Goal: Information Seeking & Learning: Stay updated

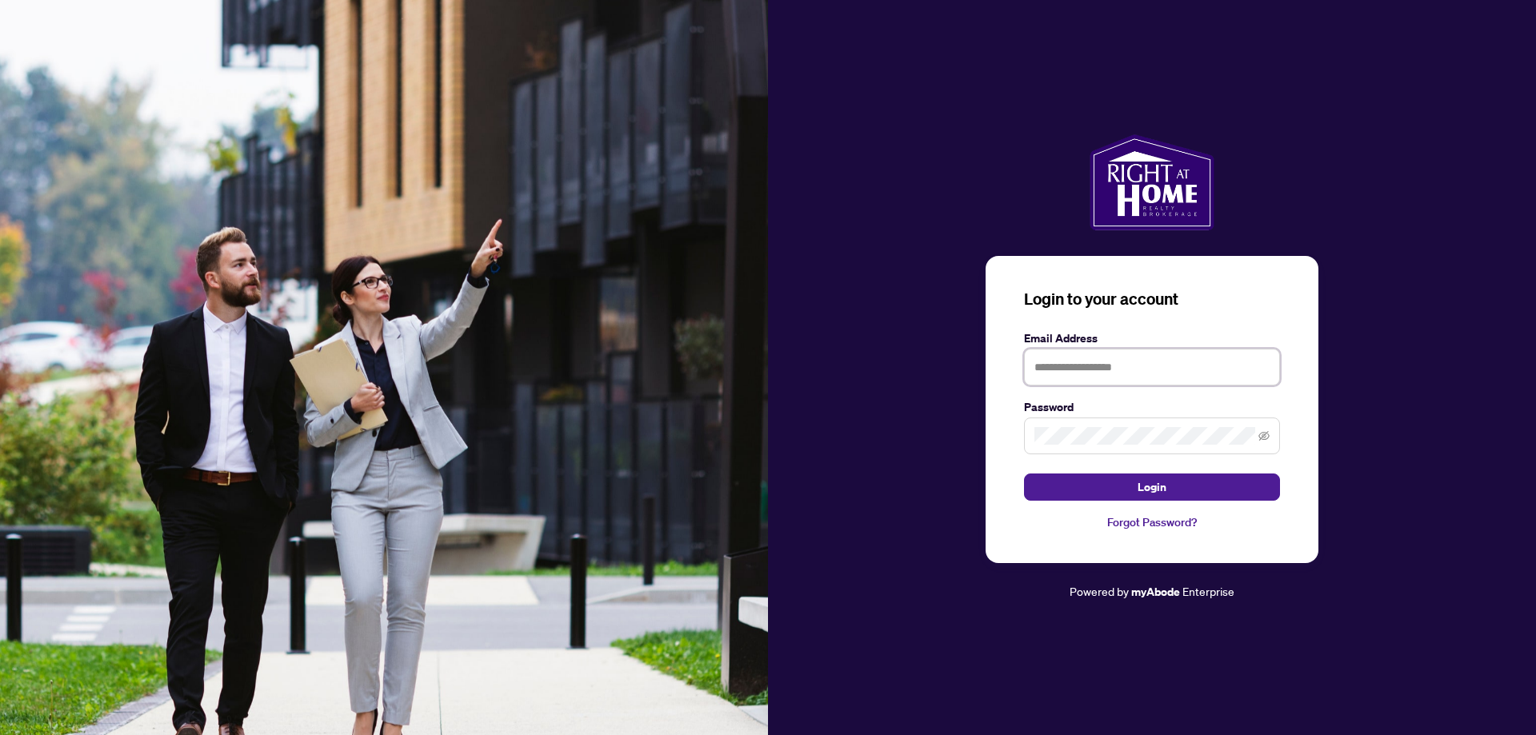
click at [1072, 371] on input "text" at bounding box center [1152, 367] width 256 height 37
type input "**********"
click at [1135, 493] on button "Login" at bounding box center [1152, 487] width 256 height 27
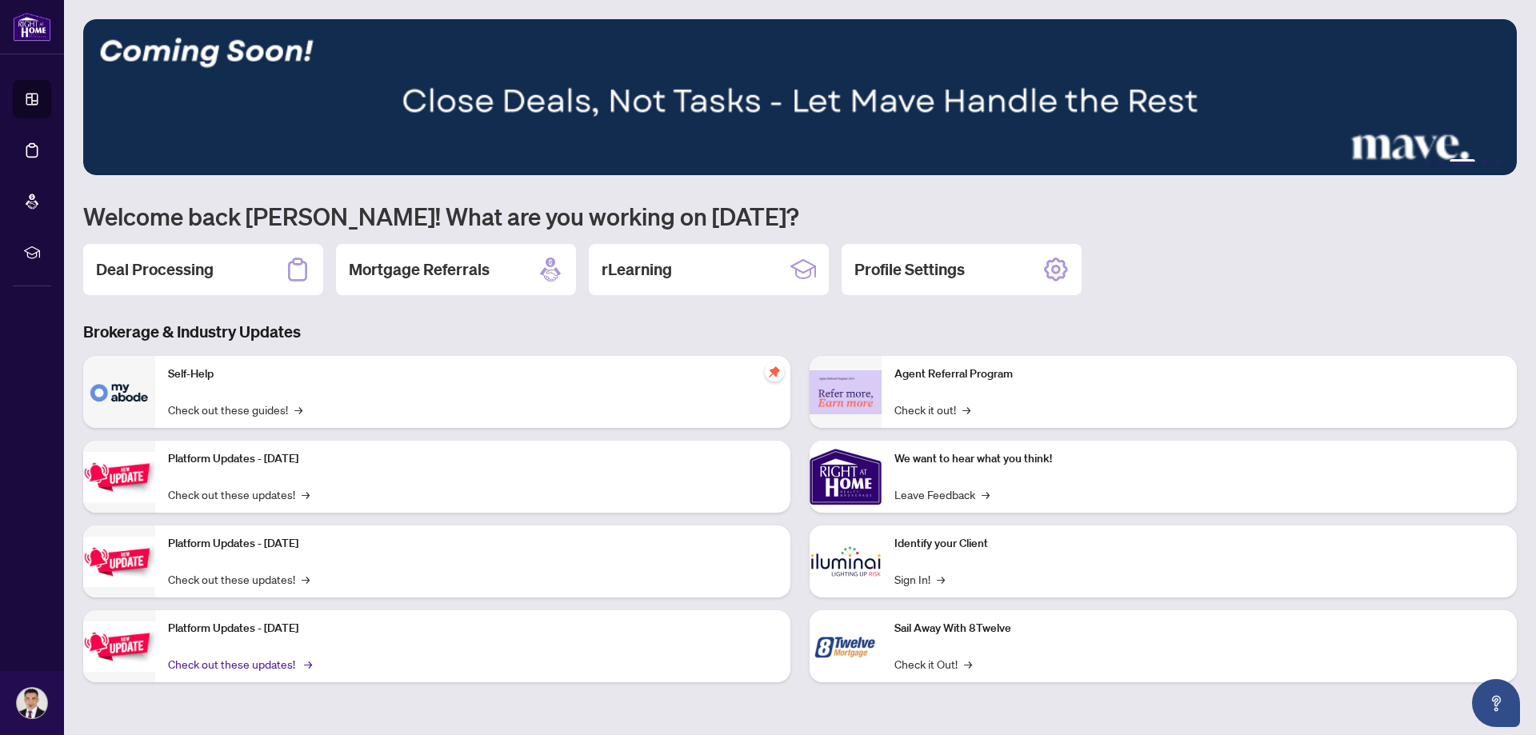
click at [258, 666] on link "Check out these updates! →" at bounding box center [239, 664] width 142 height 18
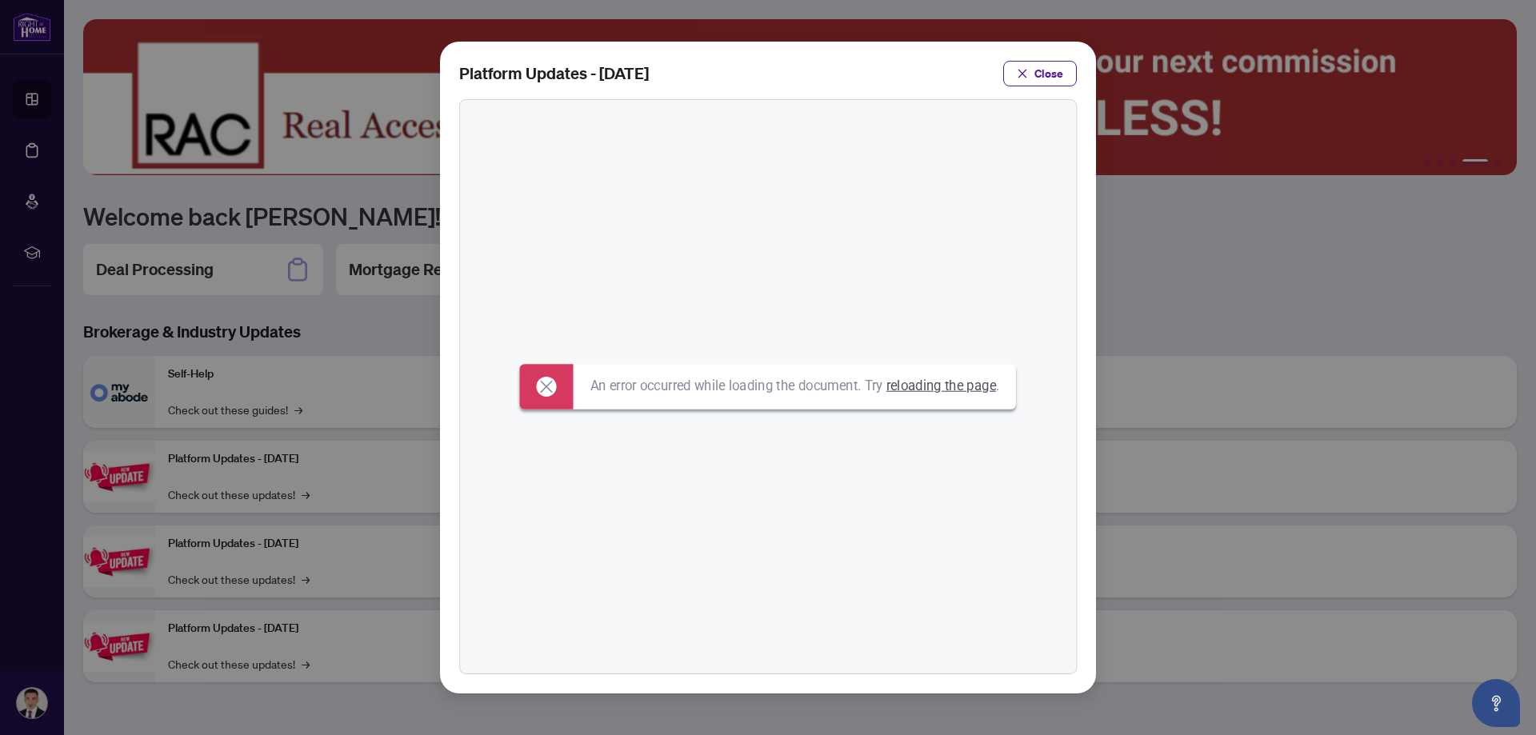
click at [1048, 74] on span "Close" at bounding box center [1049, 74] width 29 height 26
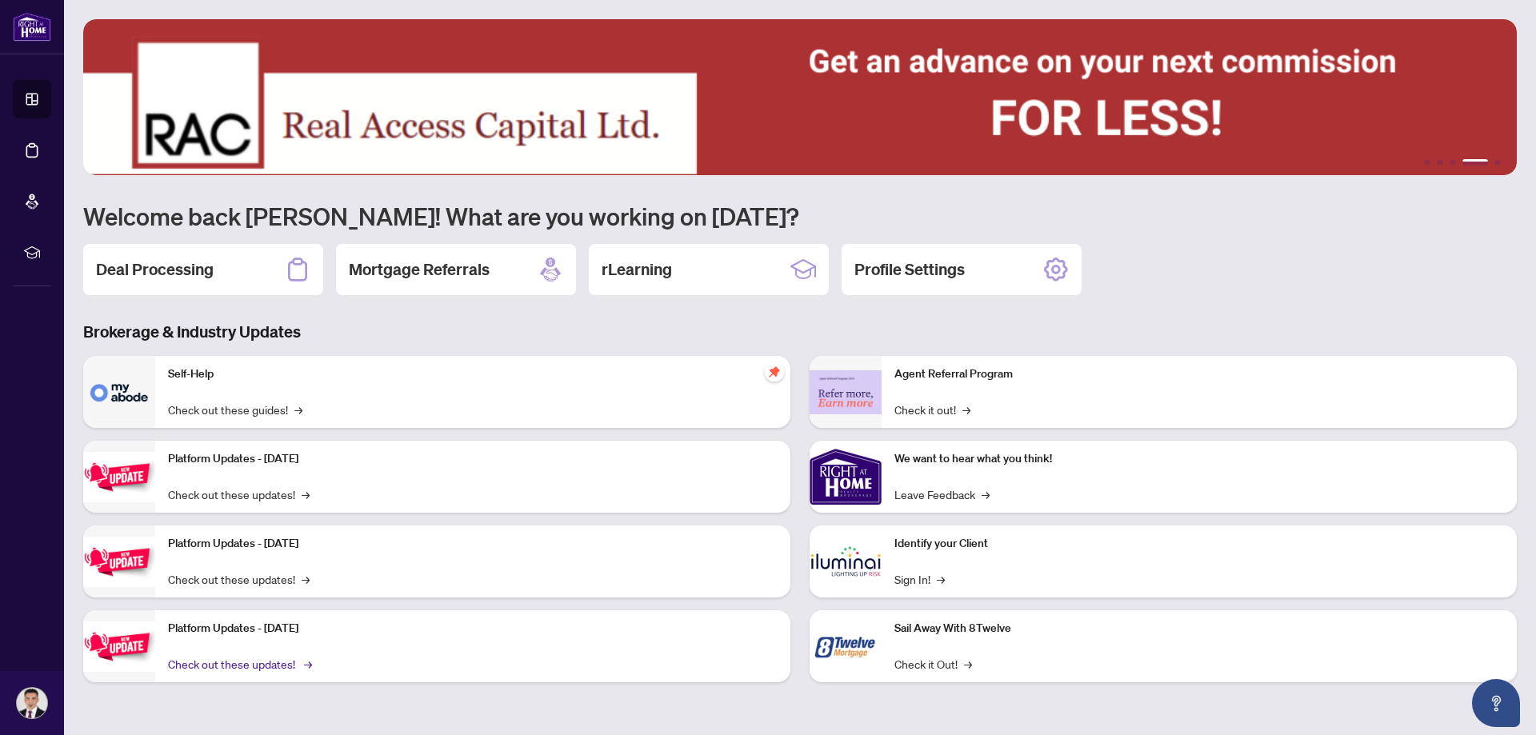
click at [264, 666] on link "Check out these updates! →" at bounding box center [239, 664] width 142 height 18
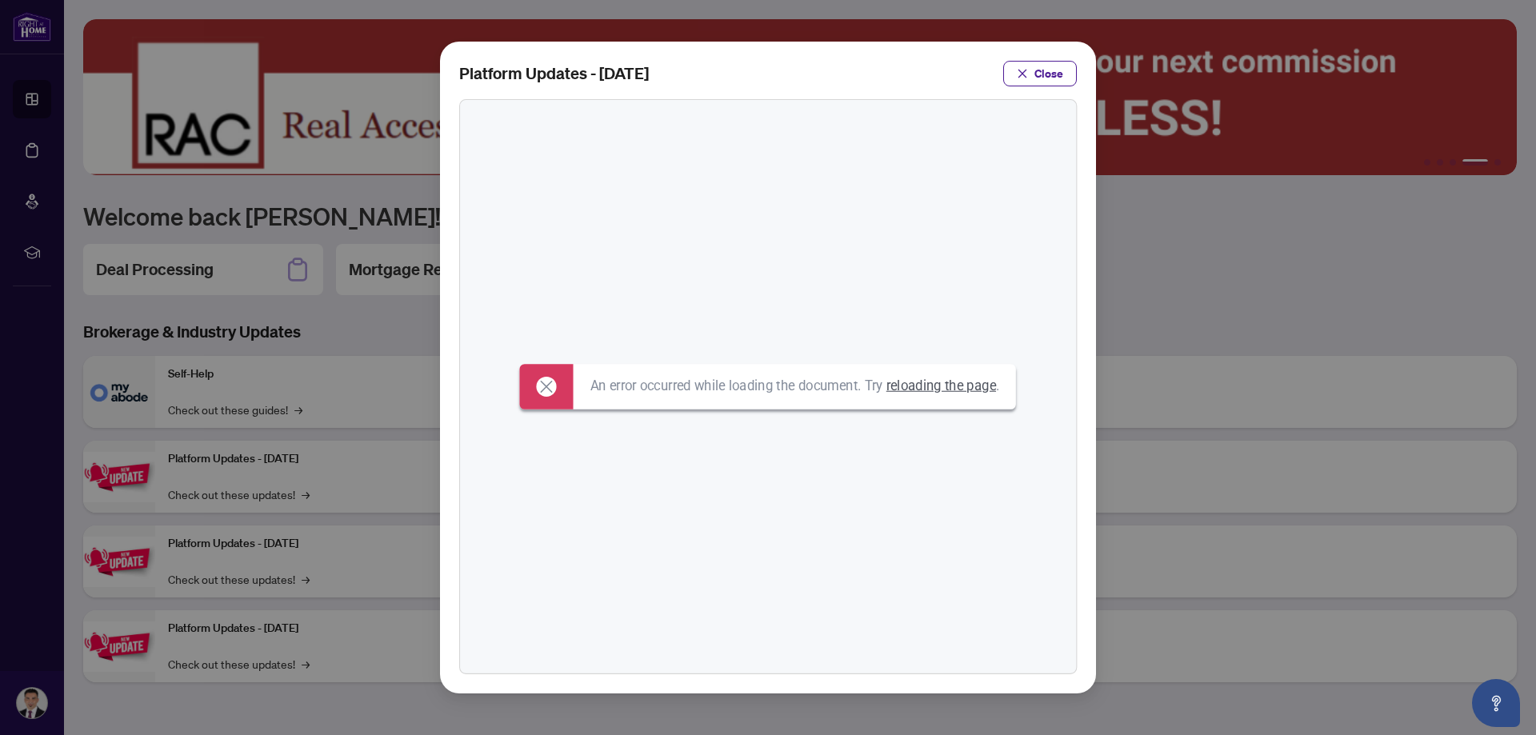
click at [936, 383] on link "reloading the page" at bounding box center [942, 386] width 110 height 16
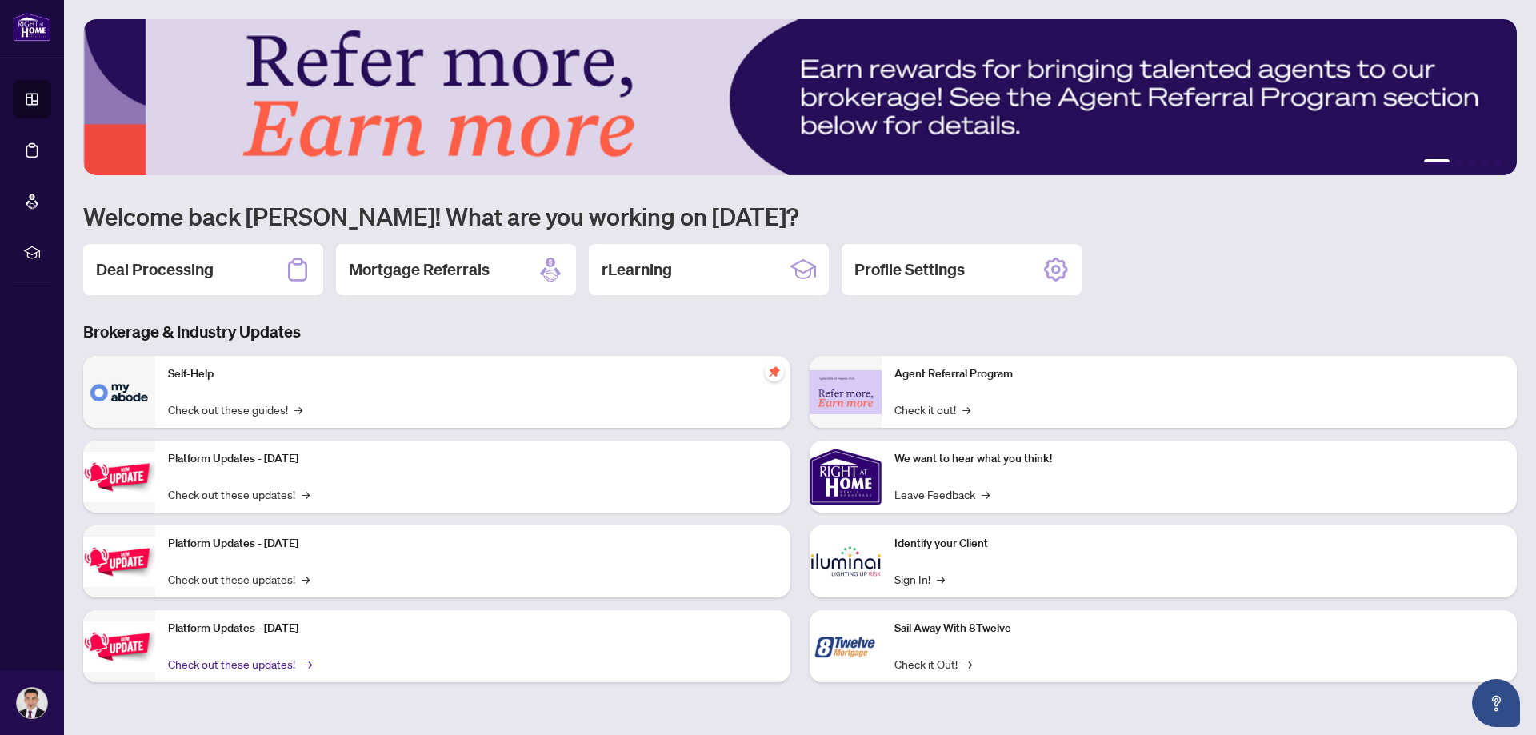
click at [221, 664] on link "Check out these updates! →" at bounding box center [239, 664] width 142 height 18
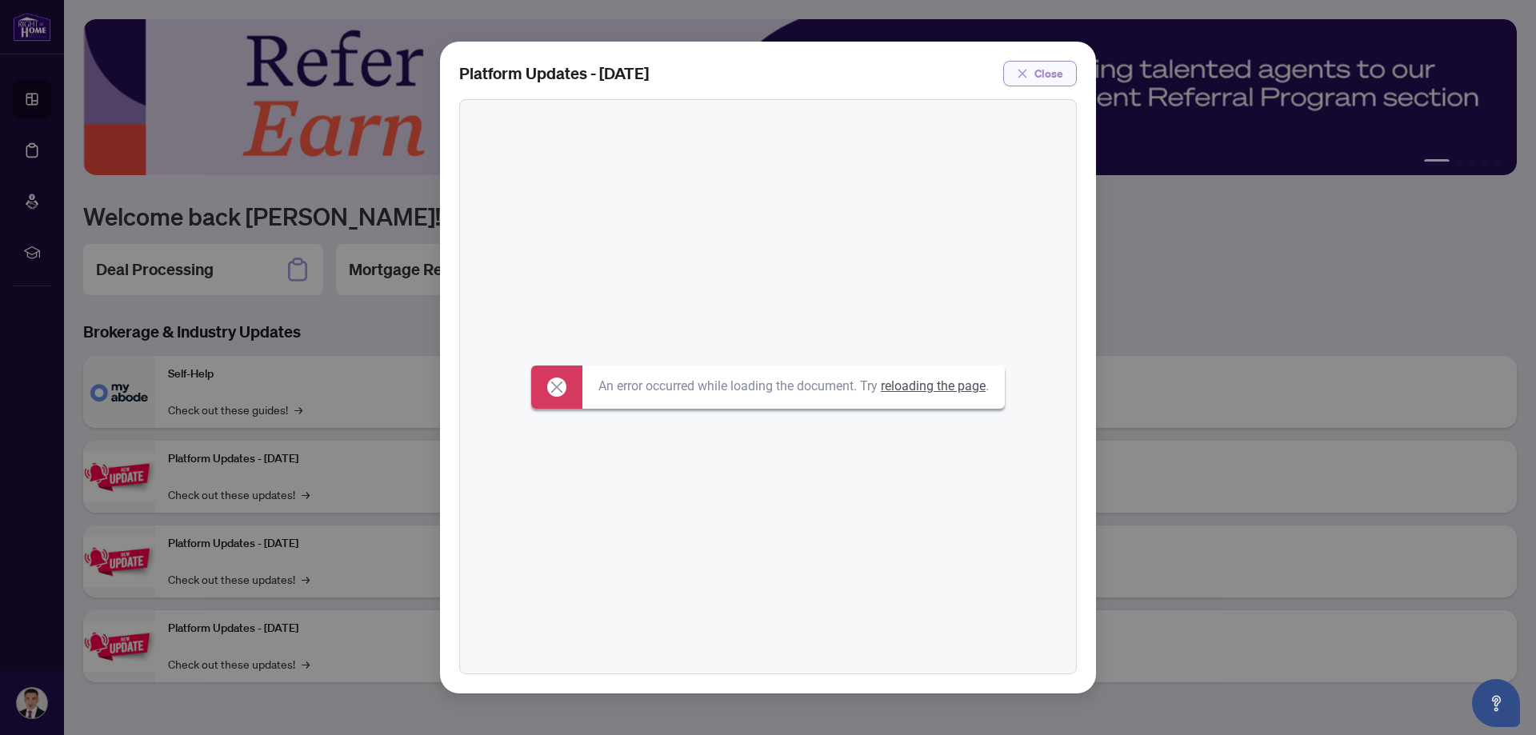
click at [1047, 70] on span "Close" at bounding box center [1049, 74] width 29 height 26
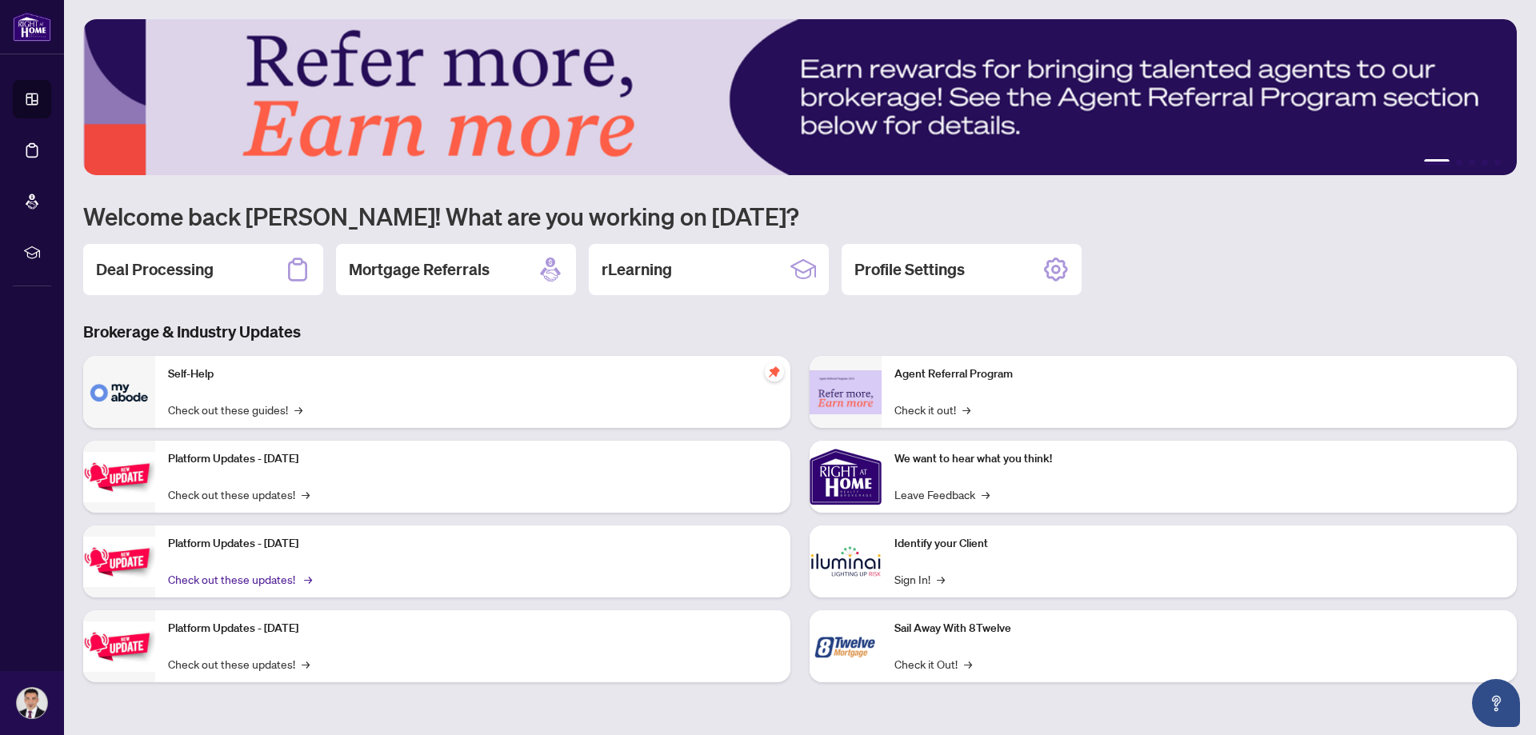
click at [234, 582] on link "Check out these updates! →" at bounding box center [239, 580] width 142 height 18
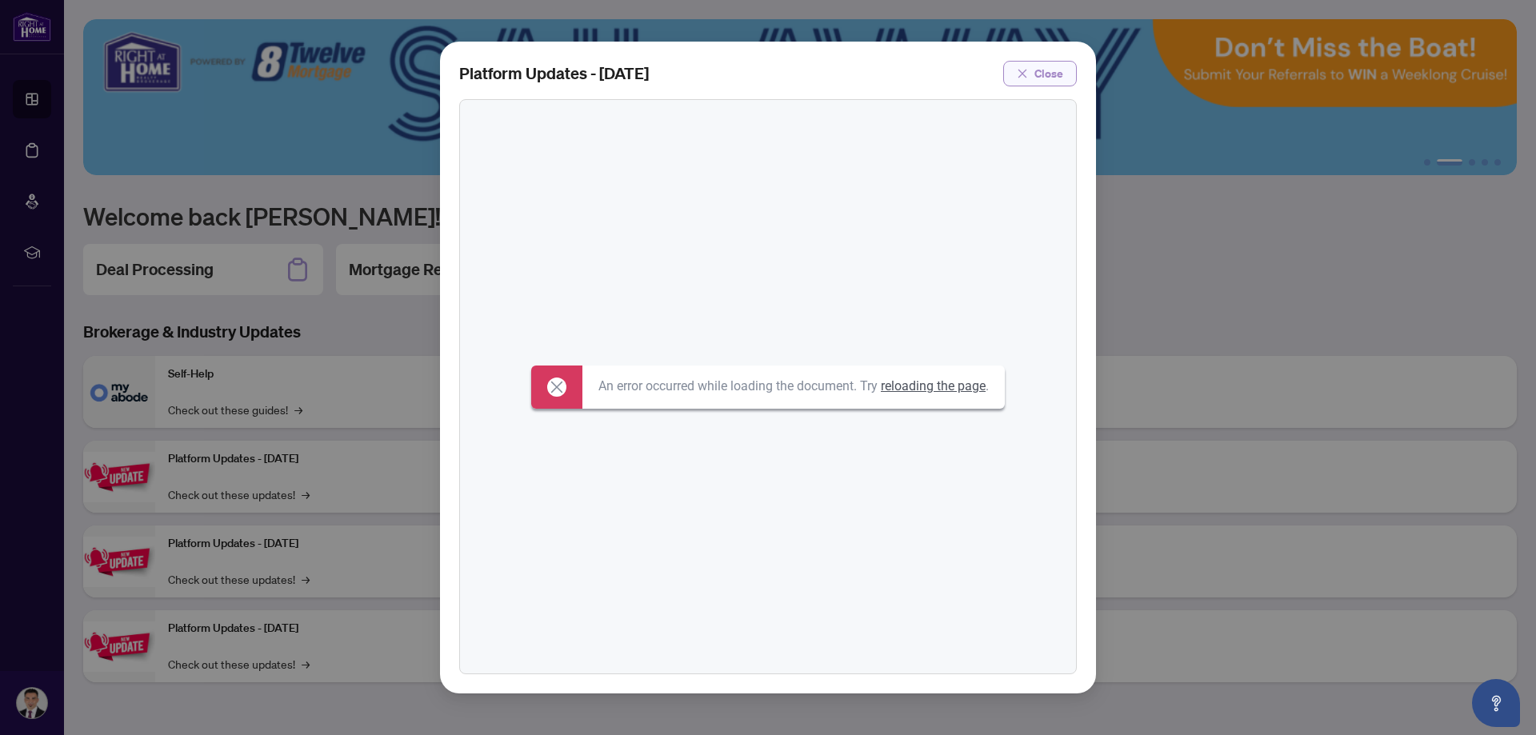
drag, startPoint x: 1043, startPoint y: 71, endPoint x: 866, endPoint y: 189, distance: 213.1
click at [1043, 73] on span "Close" at bounding box center [1049, 74] width 29 height 26
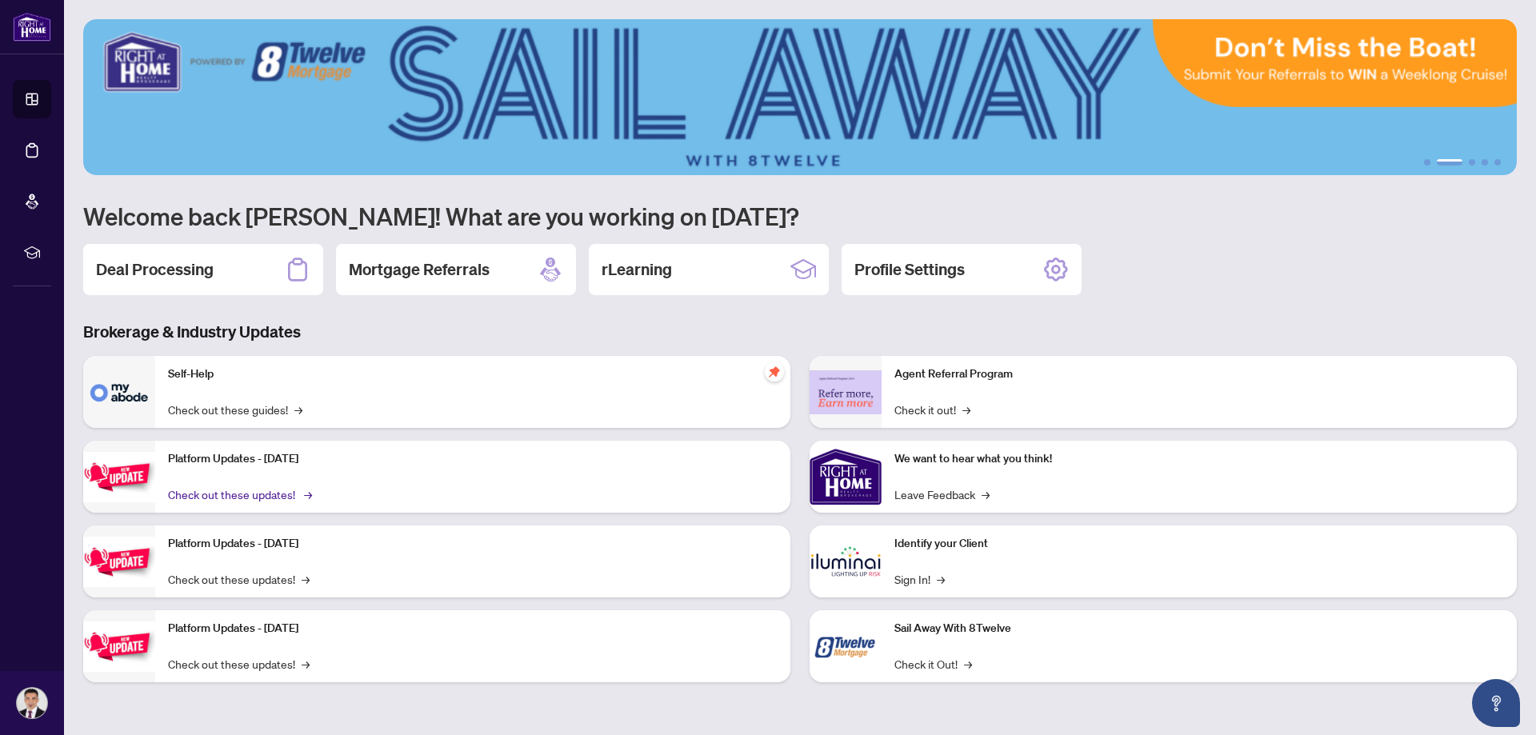
click at [205, 494] on link "Check out these updates! →" at bounding box center [239, 495] width 142 height 18
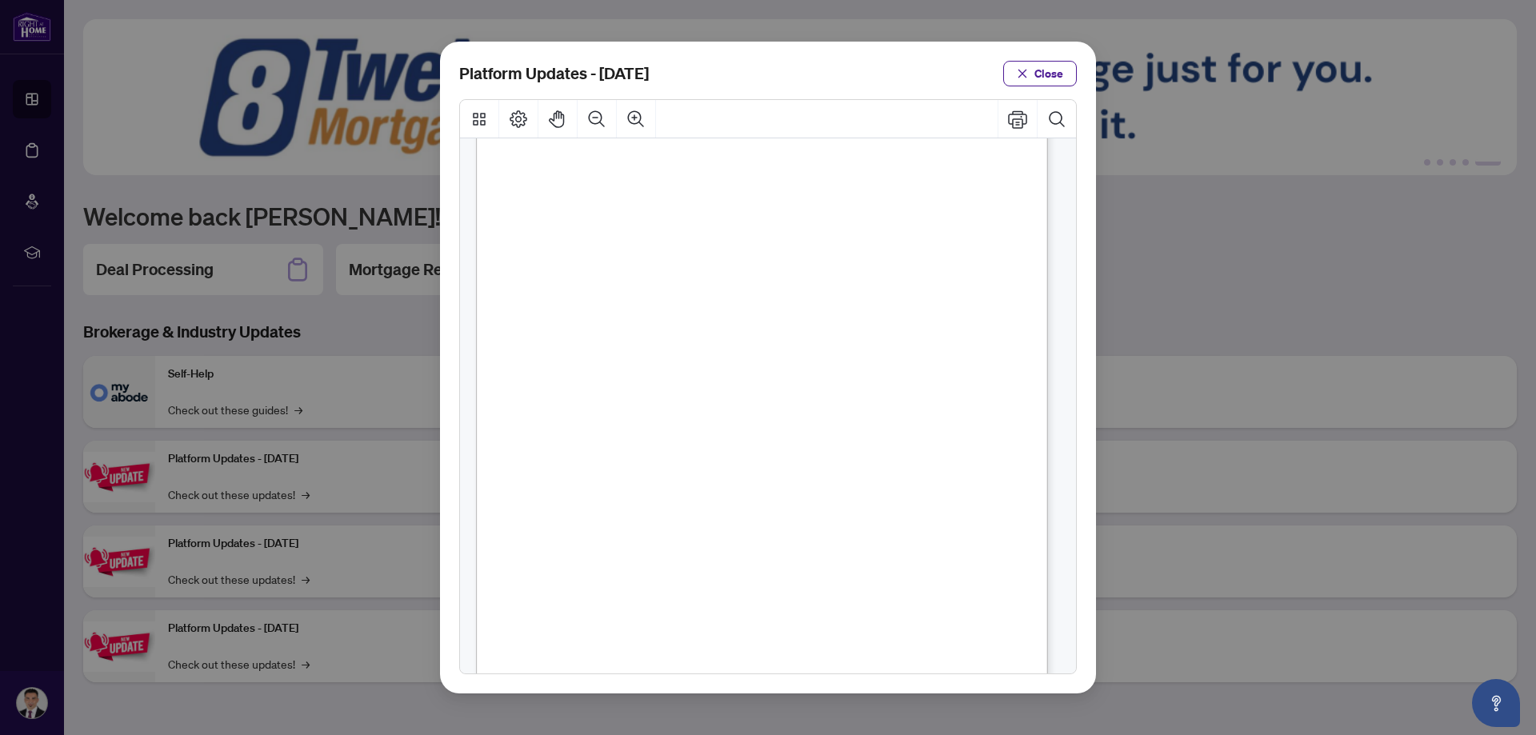
scroll to position [237, 0]
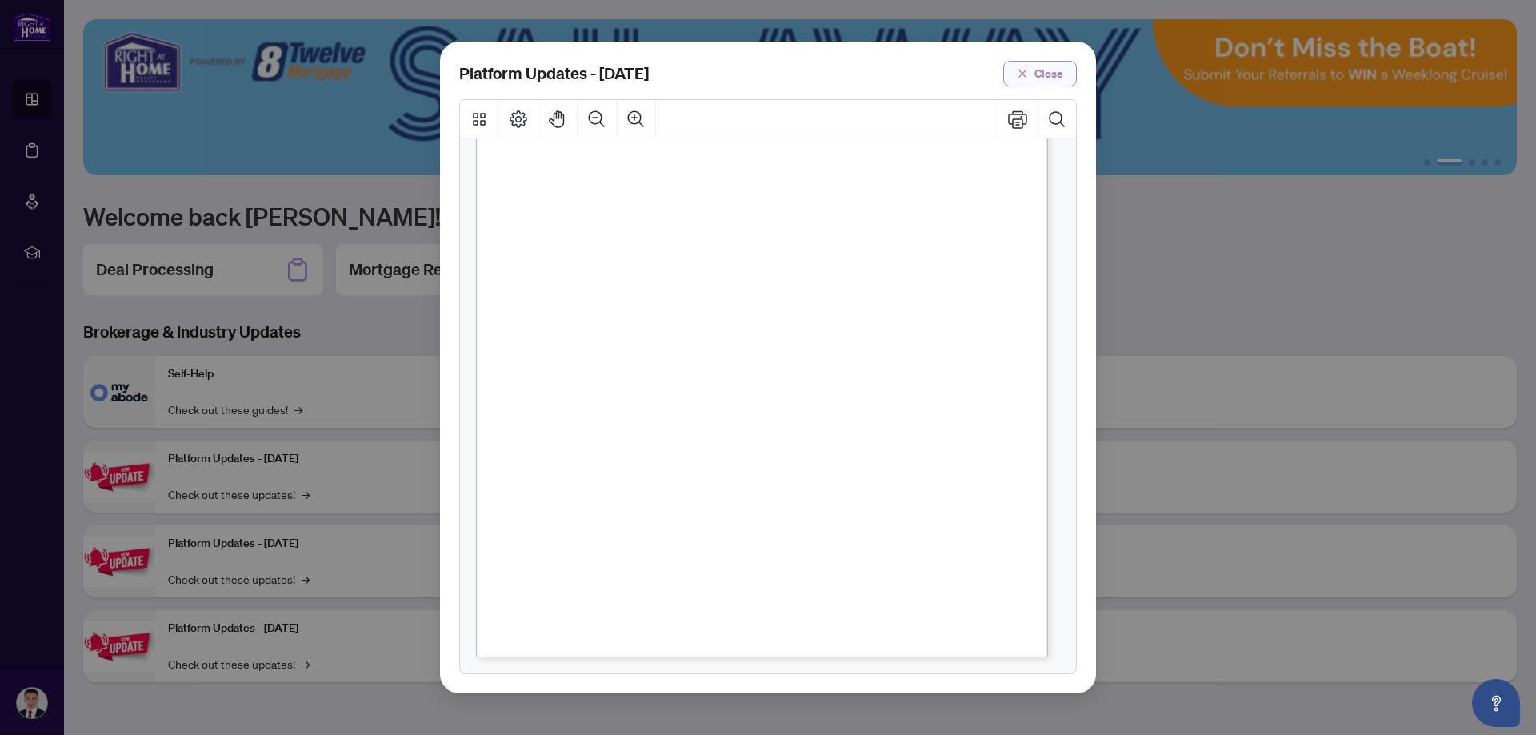
click at [1038, 74] on span "Close" at bounding box center [1049, 74] width 29 height 26
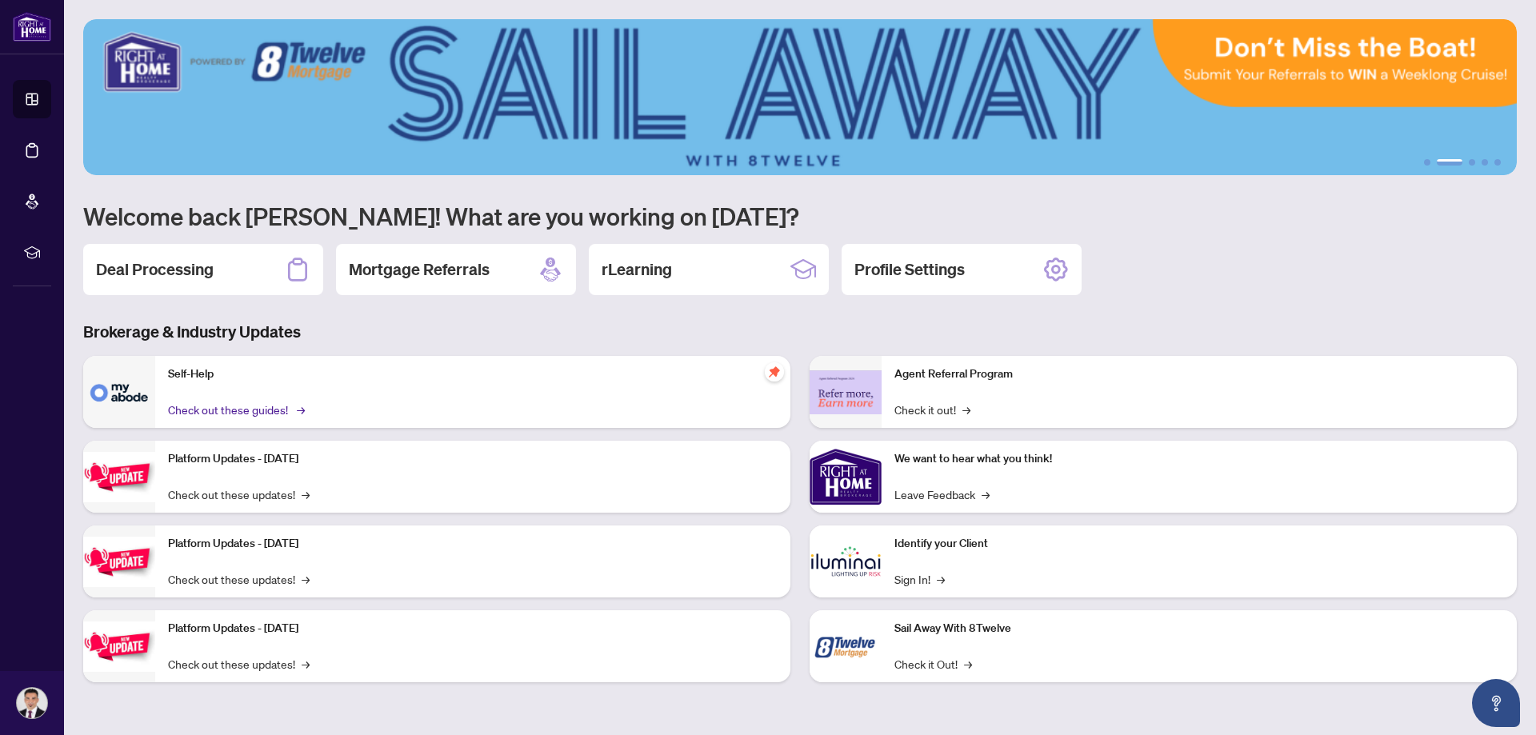
click at [250, 411] on link "Check out these guides! →" at bounding box center [235, 410] width 134 height 18
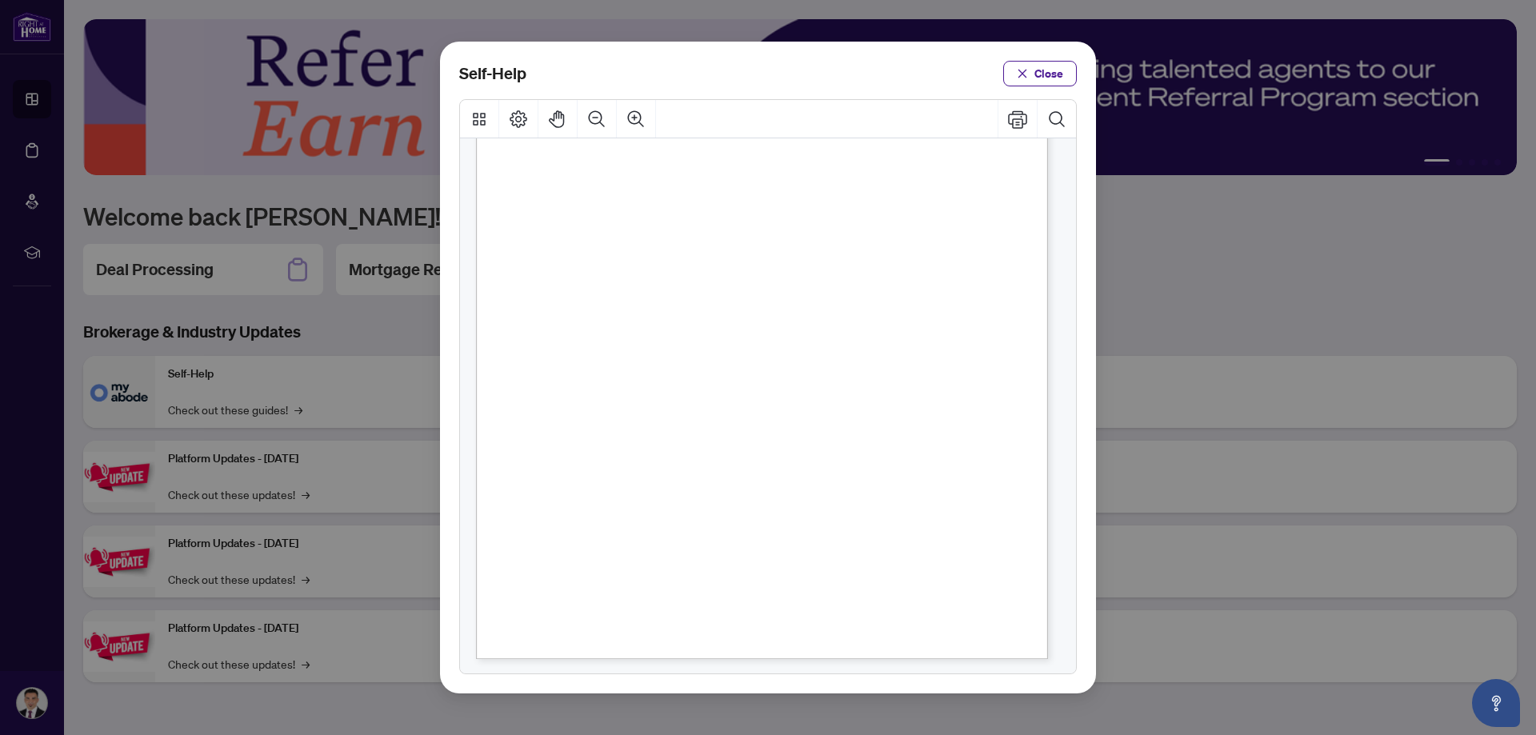
scroll to position [240, 0]
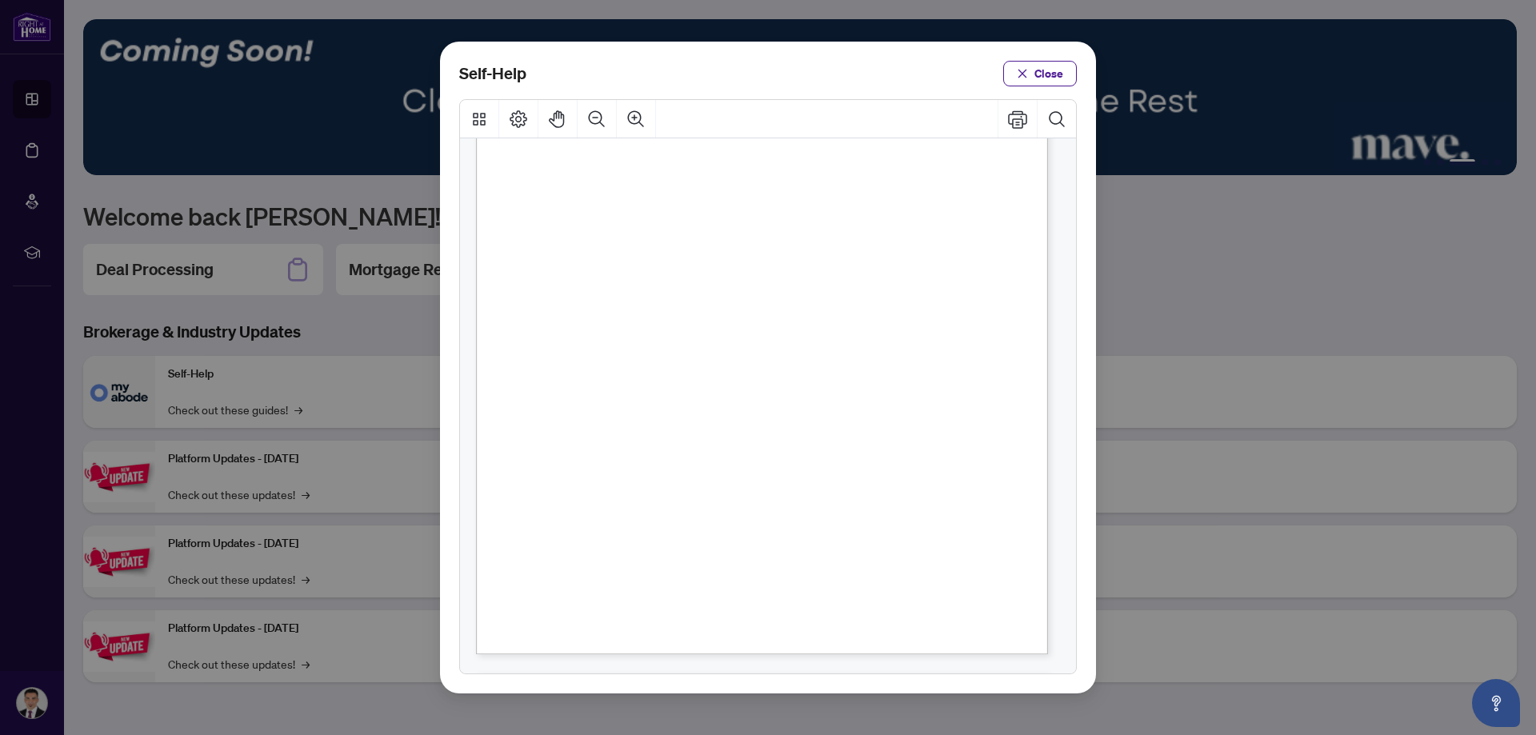
click at [1023, 78] on icon "close" at bounding box center [1022, 73] width 11 height 11
